Goal: Task Accomplishment & Management: Use online tool/utility

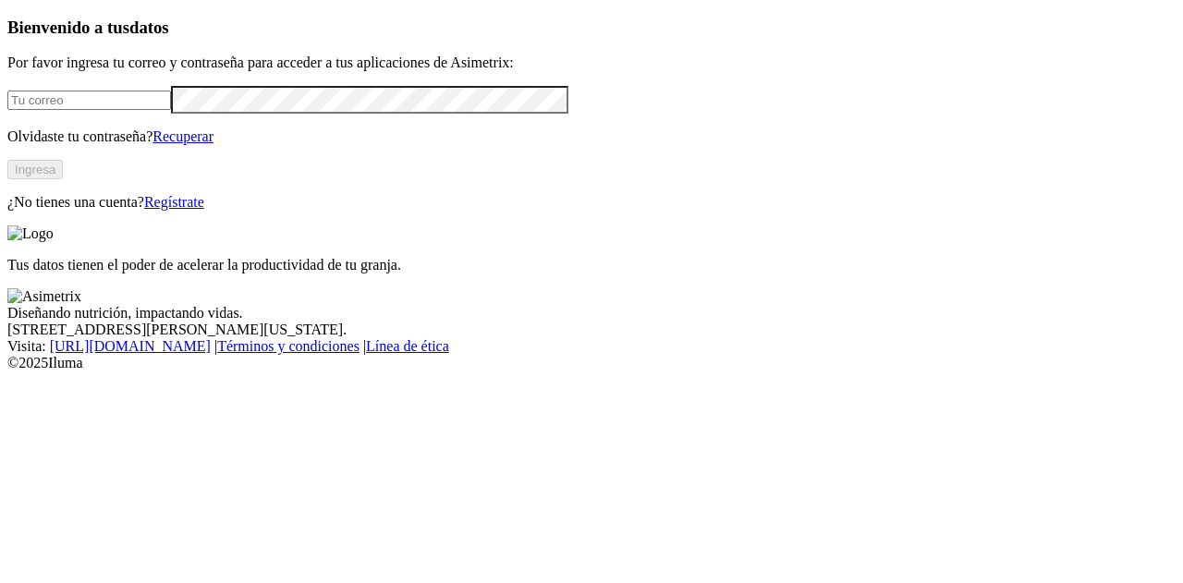
type input "[PERSON_NAME][EMAIL_ADDRESS][PERSON_NAME][DOMAIN_NAME]"
click at [242, 211] on div "Bienvenido a tus datos Por favor ingresa tu correo y contraseña para acceder a …" at bounding box center [591, 114] width 1168 height 193
click at [63, 179] on button "Ingresa" at bounding box center [34, 169] width 55 height 19
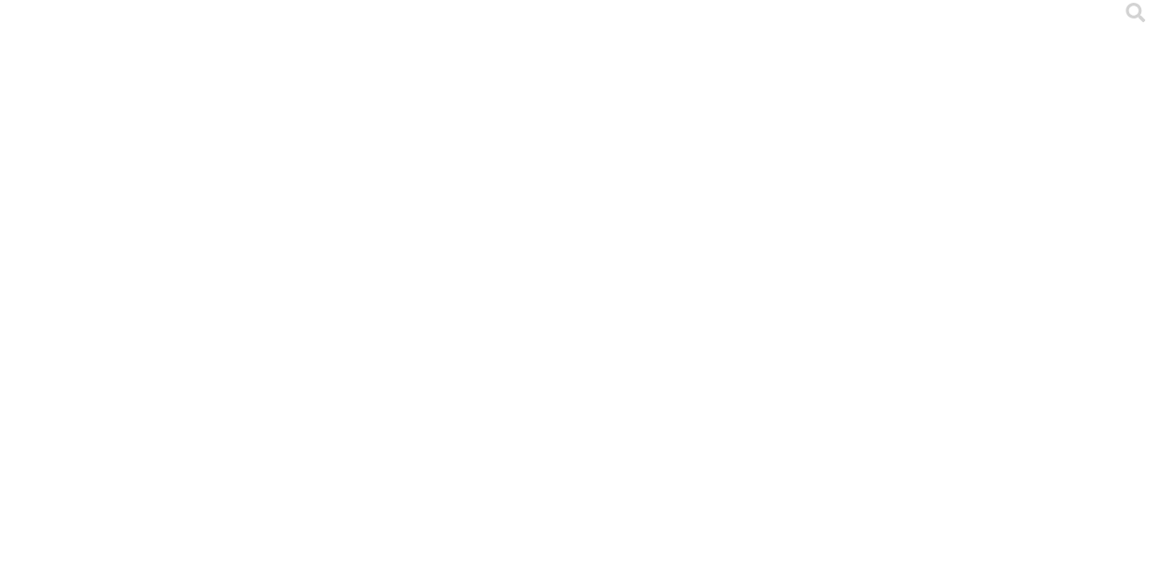
scroll to position [11, 0]
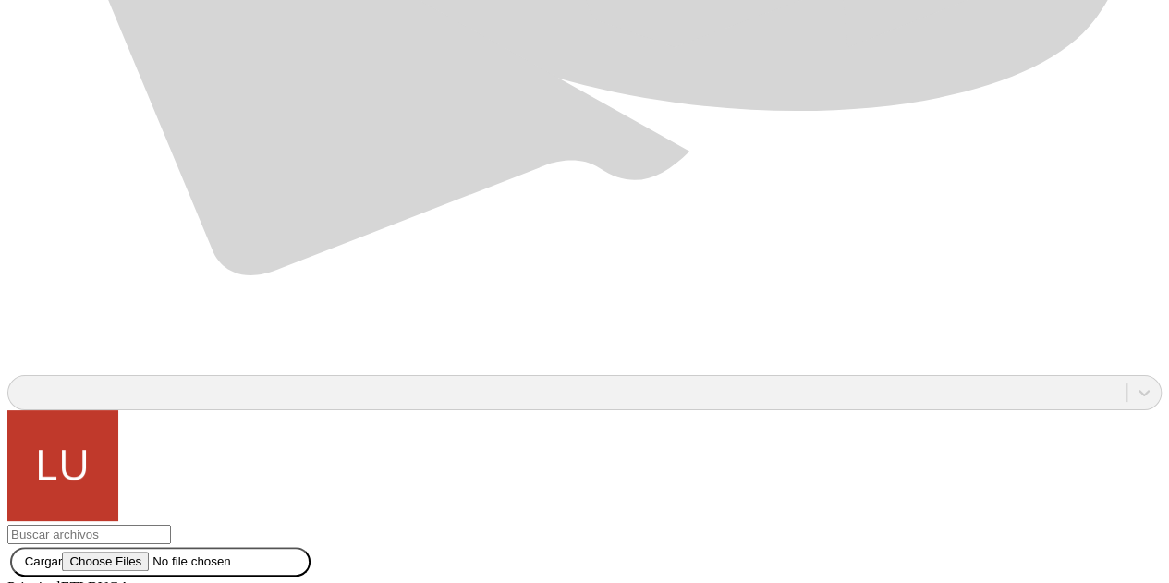
scroll to position [1392, 0]
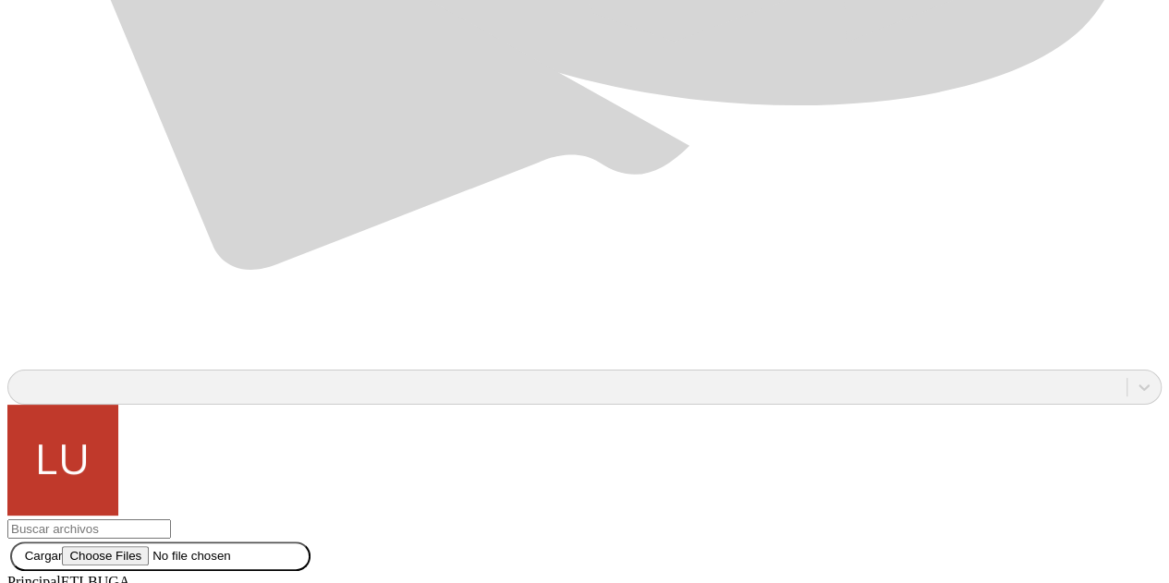
click at [259, 432] on div at bounding box center [591, 291] width 1169 height 583
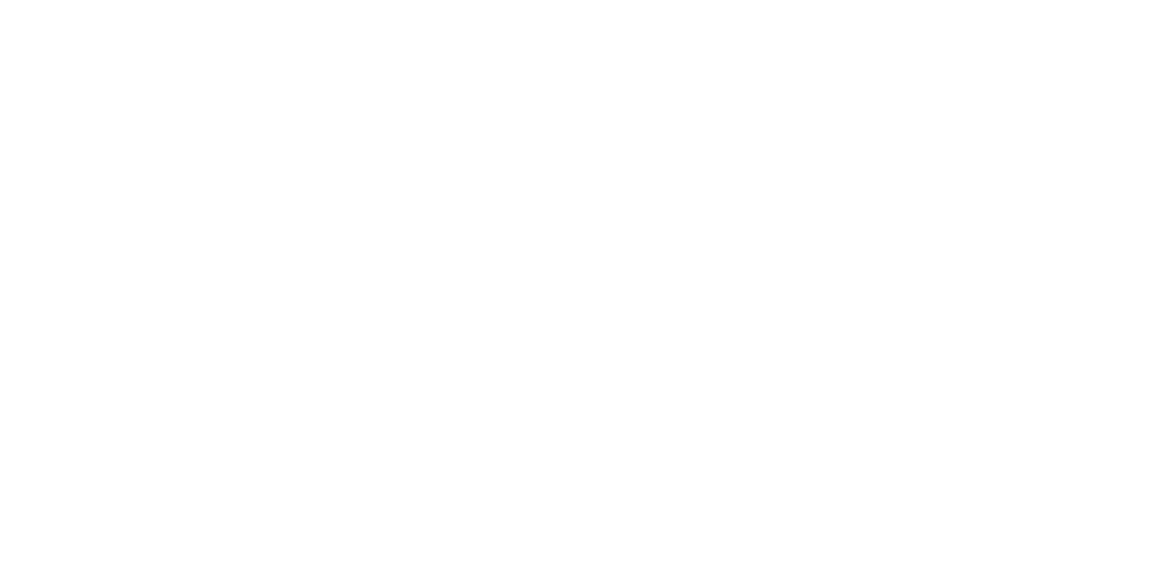
scroll to position [0, 0]
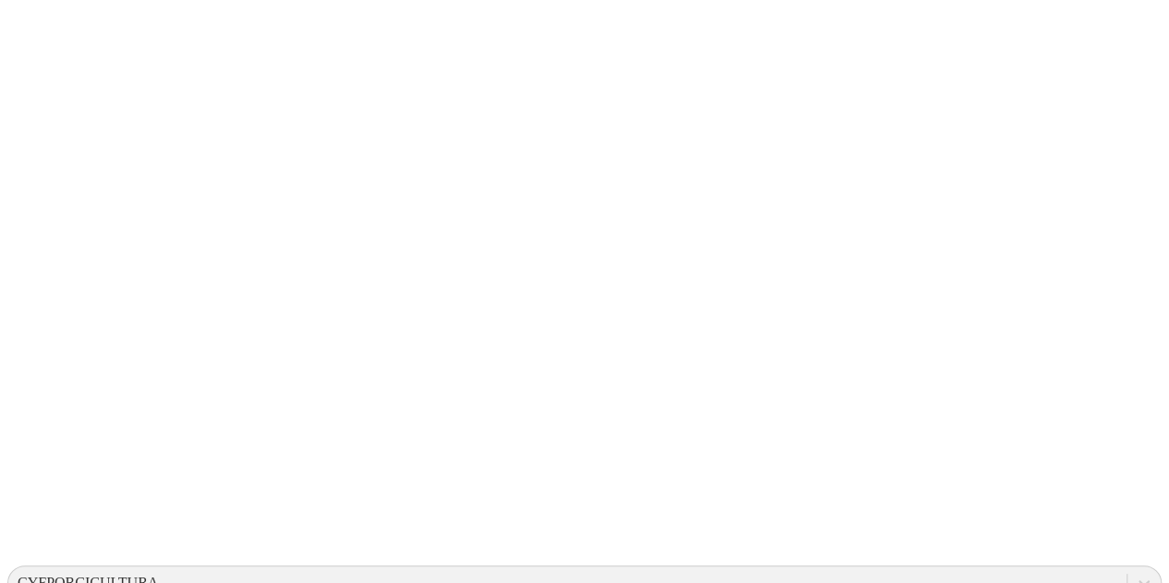
scroll to position [647, 0]
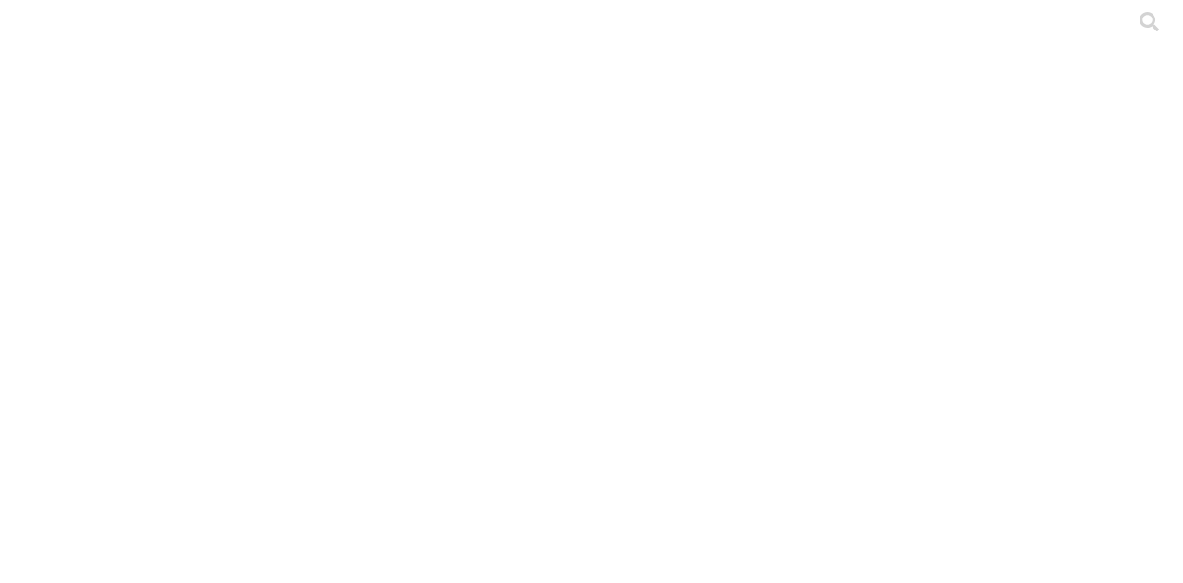
click at [282, 226] on div at bounding box center [598, 291] width 1183 height 583
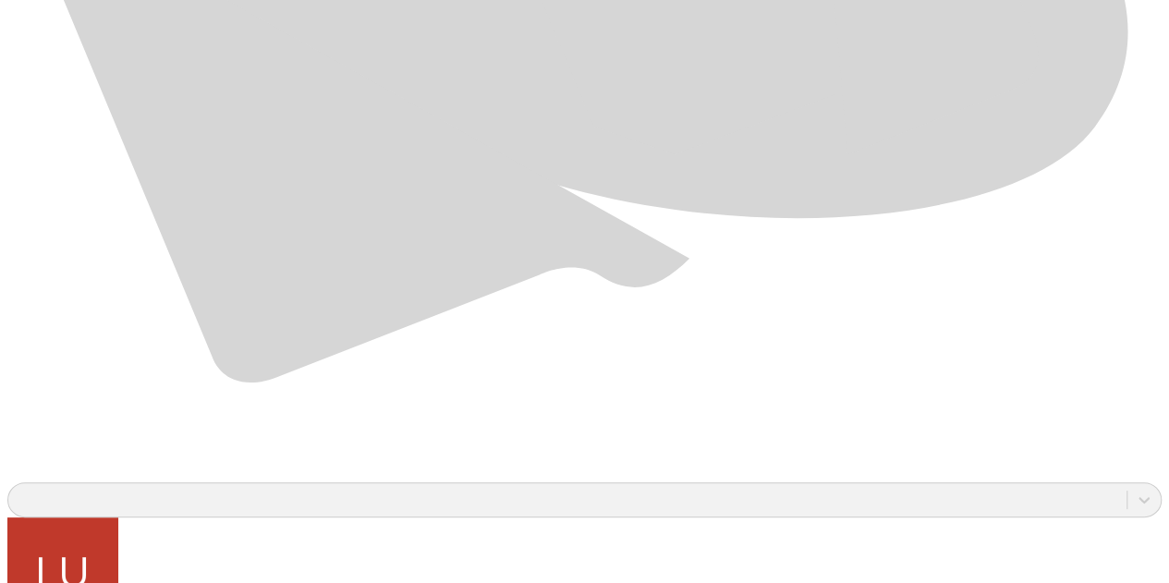
scroll to position [1392, 0]
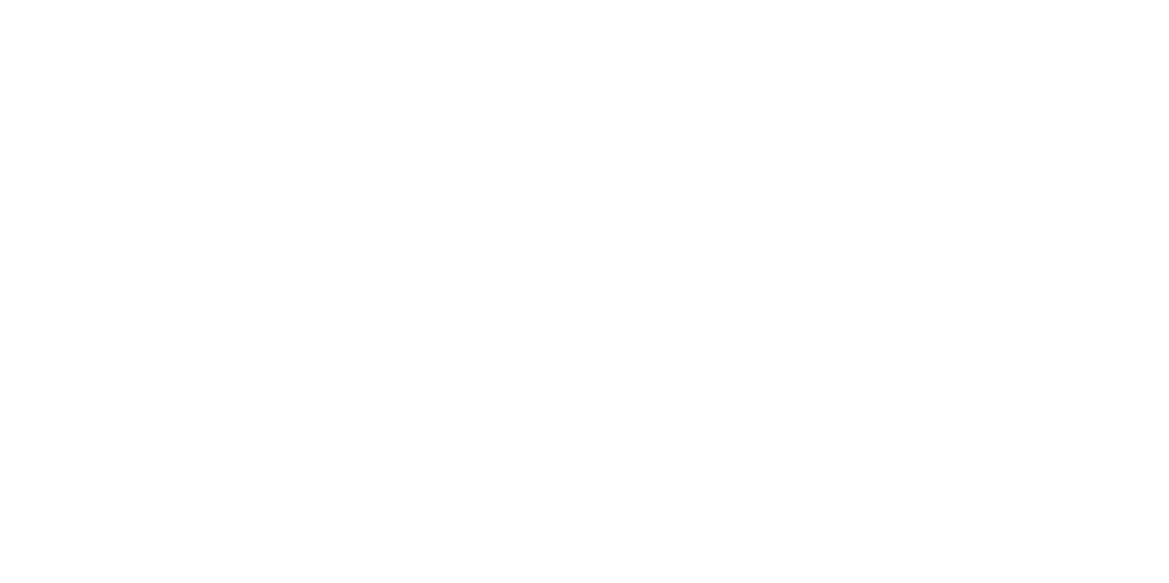
scroll to position [0, 0]
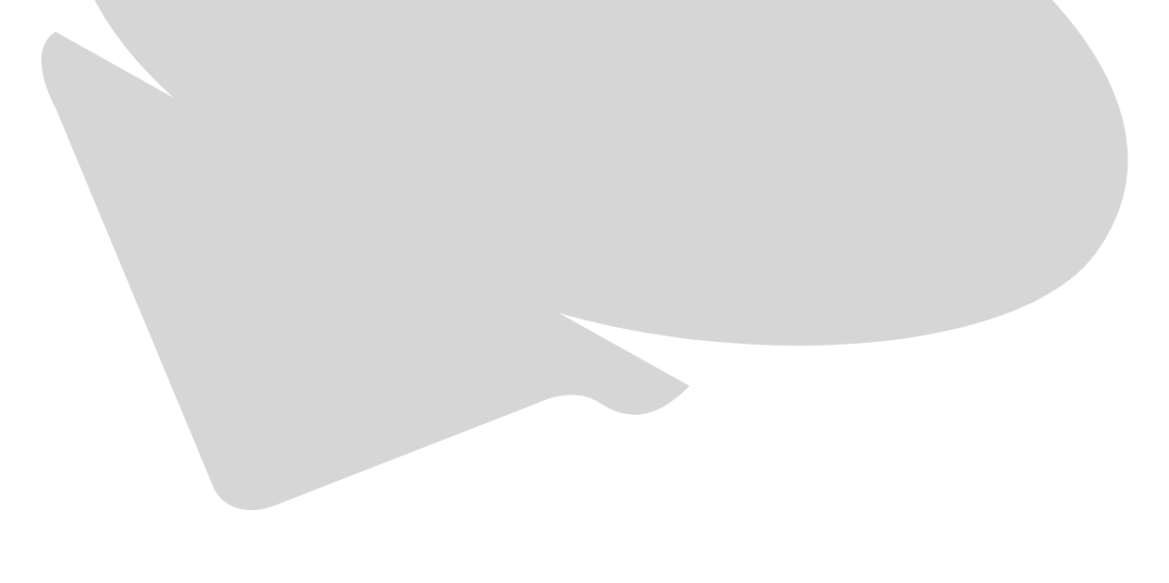
scroll to position [1392, 0]
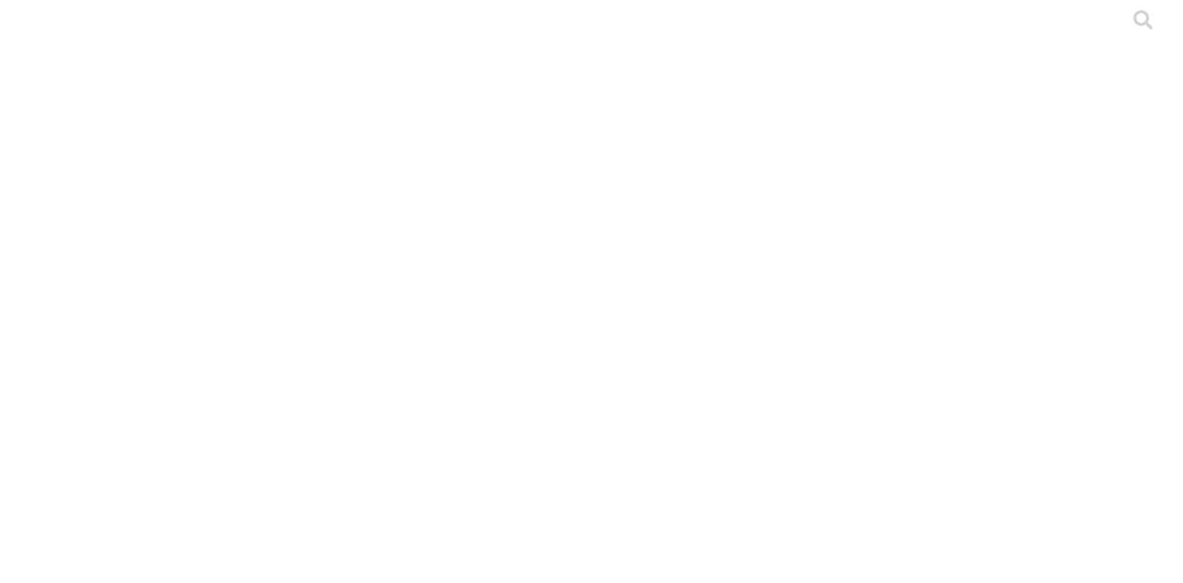
scroll to position [0, 0]
